Goal: Contribute content

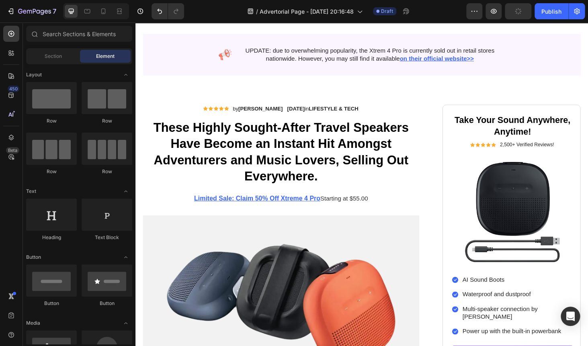
scroll to position [64, 0]
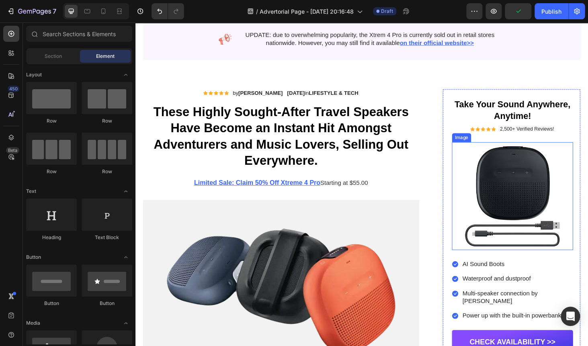
click at [527, 175] on img at bounding box center [537, 207] width 129 height 115
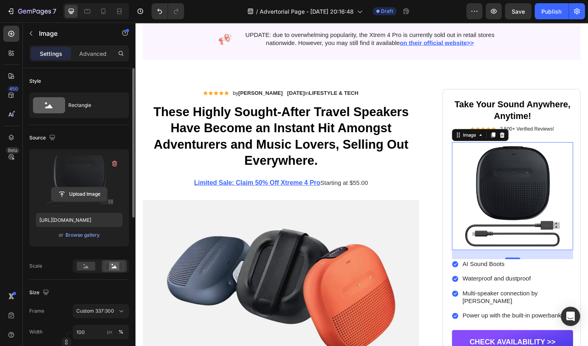
click at [85, 193] on input "file" at bounding box center [78, 194] width 55 height 14
click at [117, 161] on icon "button" at bounding box center [115, 164] width 8 height 8
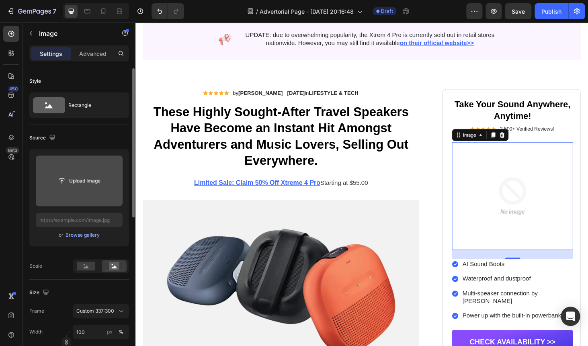
click at [87, 181] on input "file" at bounding box center [78, 181] width 55 height 14
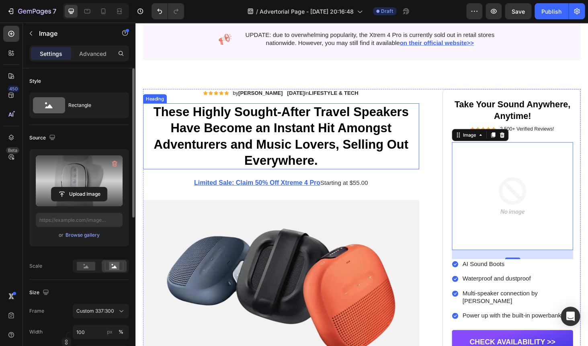
type input "[URL][DOMAIN_NAME]"
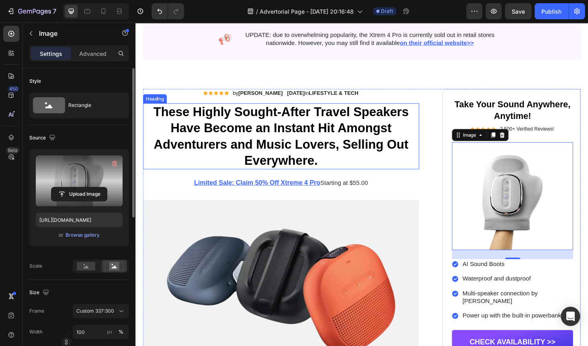
scroll to position [0, 0]
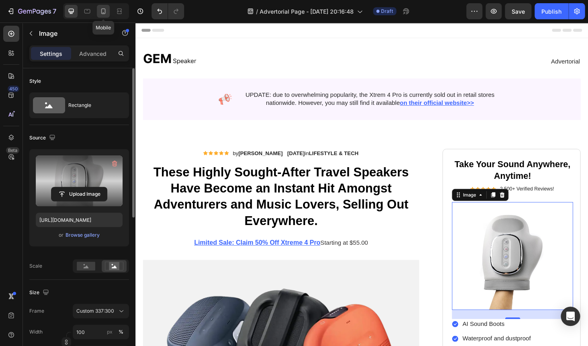
click at [105, 11] on icon at bounding box center [103, 11] width 8 height 8
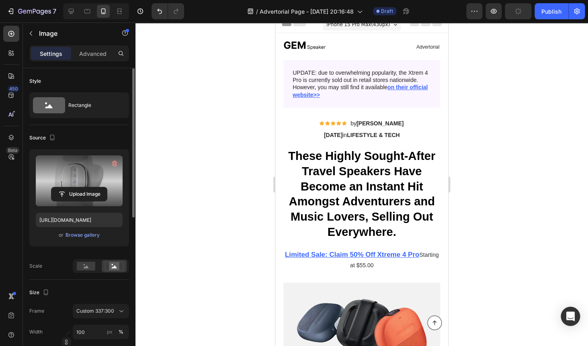
scroll to position [7, 0]
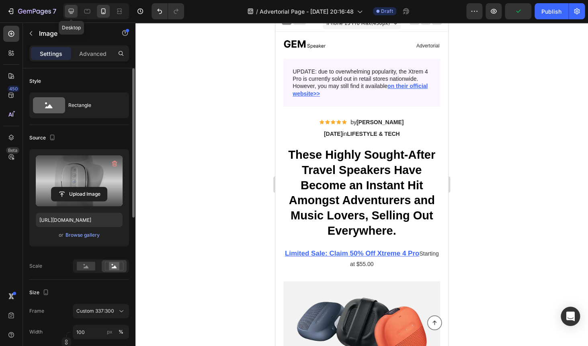
click at [75, 10] on icon at bounding box center [71, 11] width 8 height 8
